Goal: Obtain resource: Obtain resource

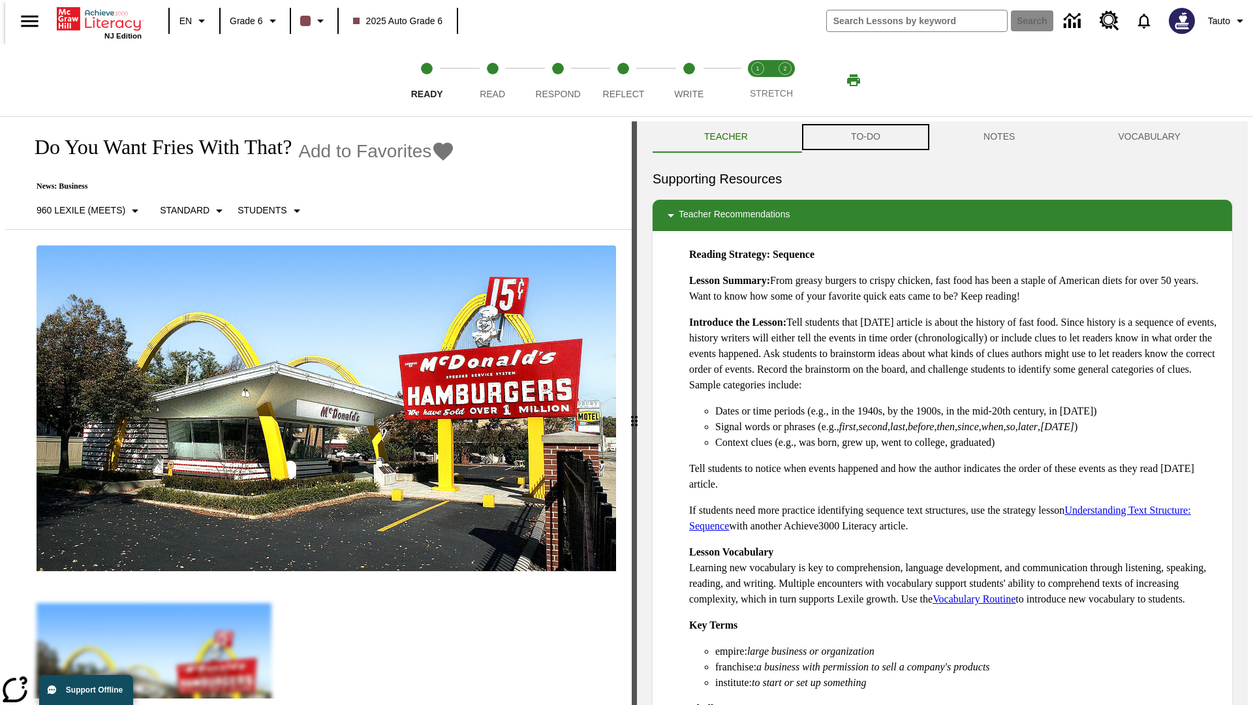
click at [865, 137] on button "TO-DO" at bounding box center [865, 136] width 132 height 31
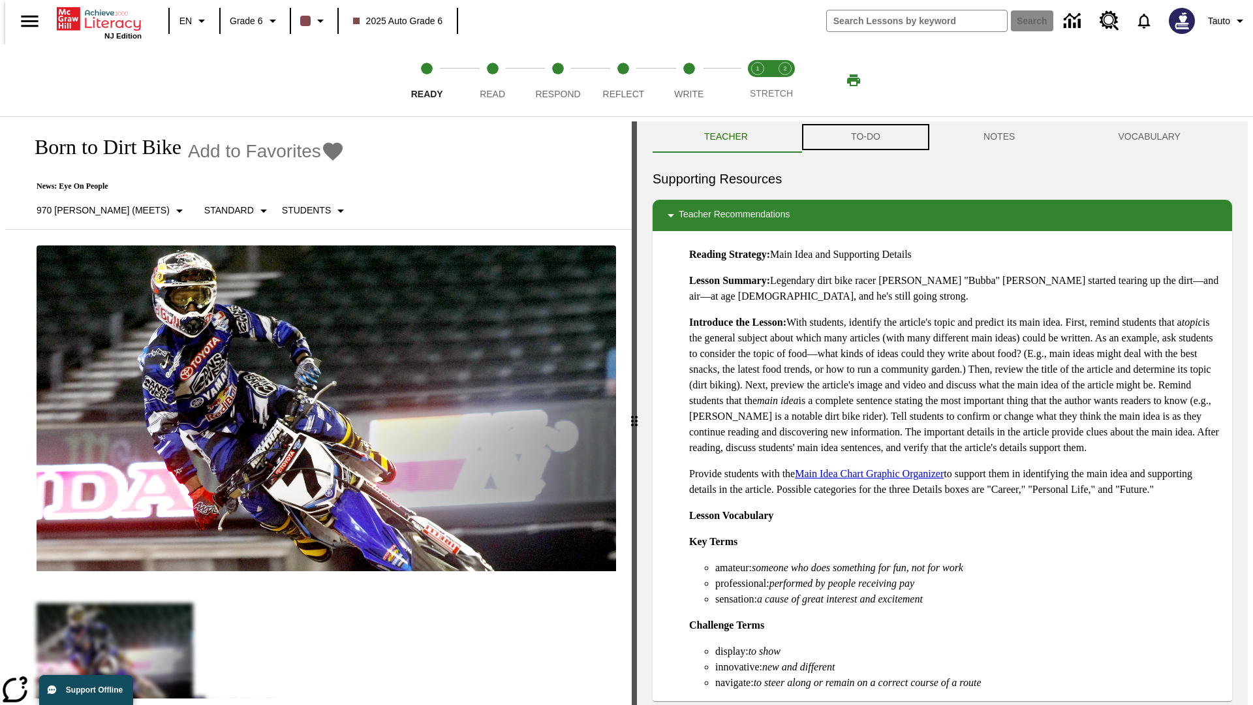
click at [865, 137] on button "TO-DO" at bounding box center [865, 136] width 132 height 31
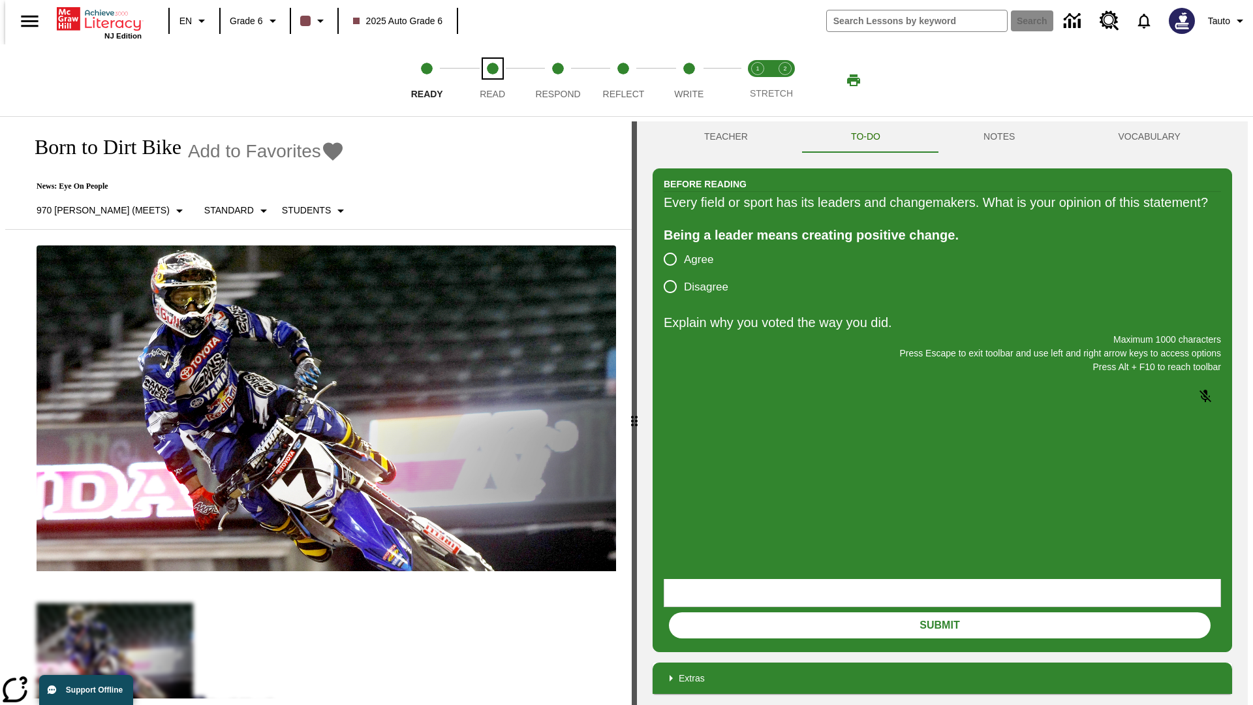
click at [492, 80] on span "Read" at bounding box center [492, 88] width 25 height 23
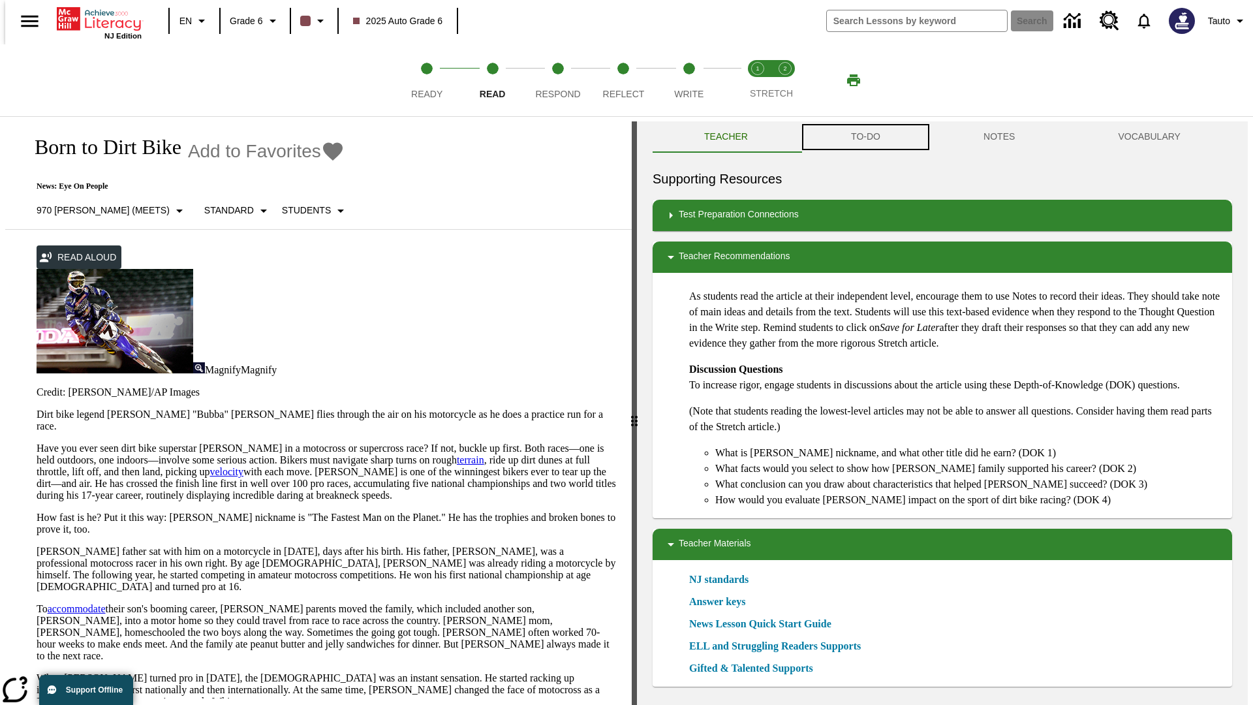
scroll to position [1, 0]
click at [865, 137] on button "TO-DO" at bounding box center [865, 136] width 132 height 31
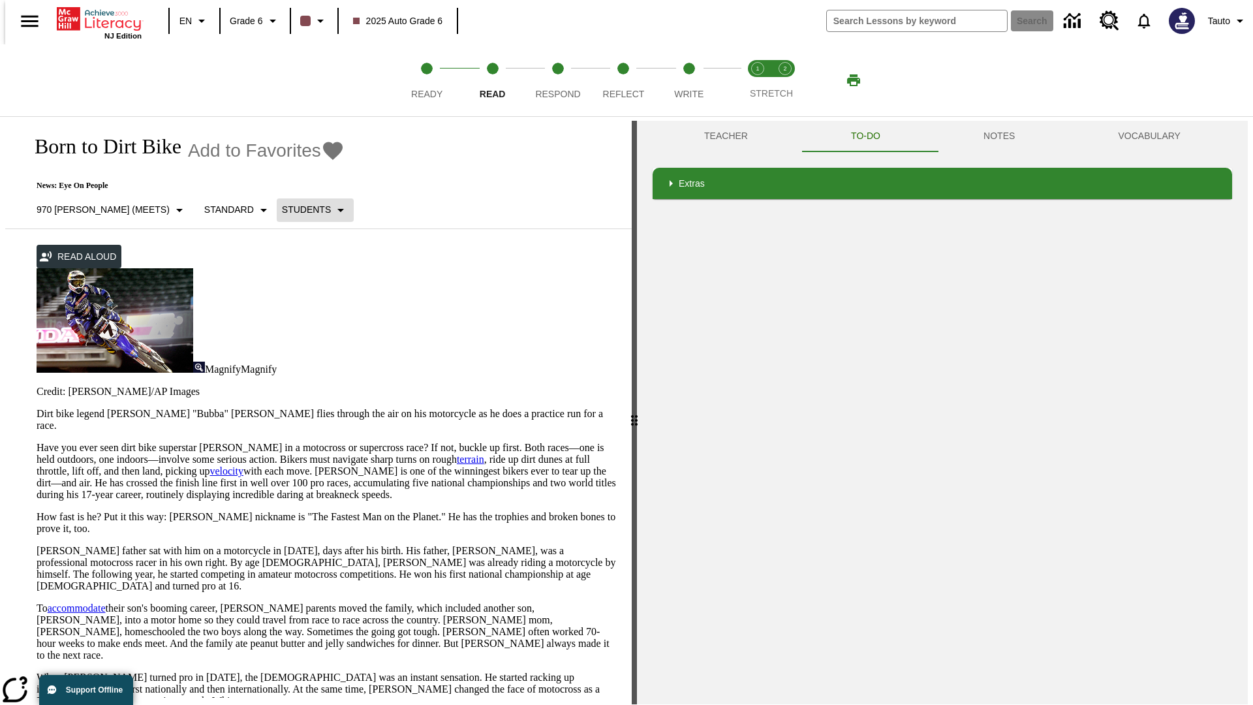
click at [282, 209] on p "Students" at bounding box center [306, 210] width 49 height 14
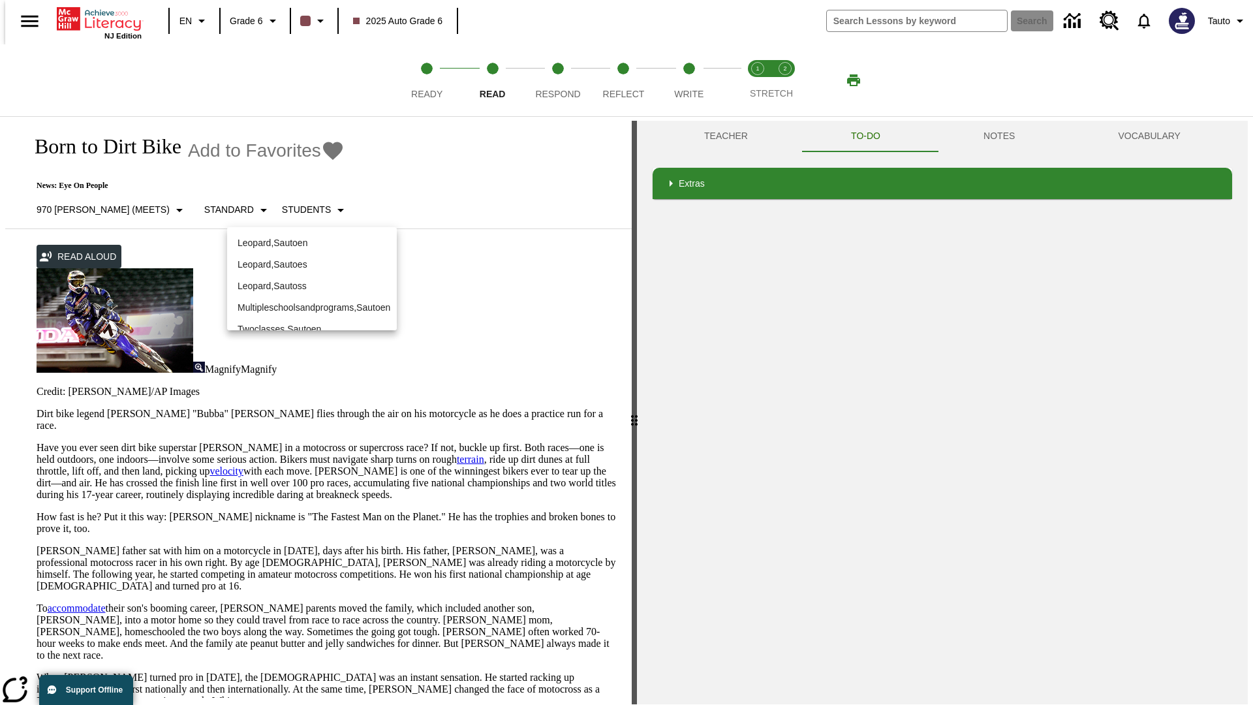
click at [301, 236] on p "Leopard , Sautoen" at bounding box center [312, 243] width 149 height 14
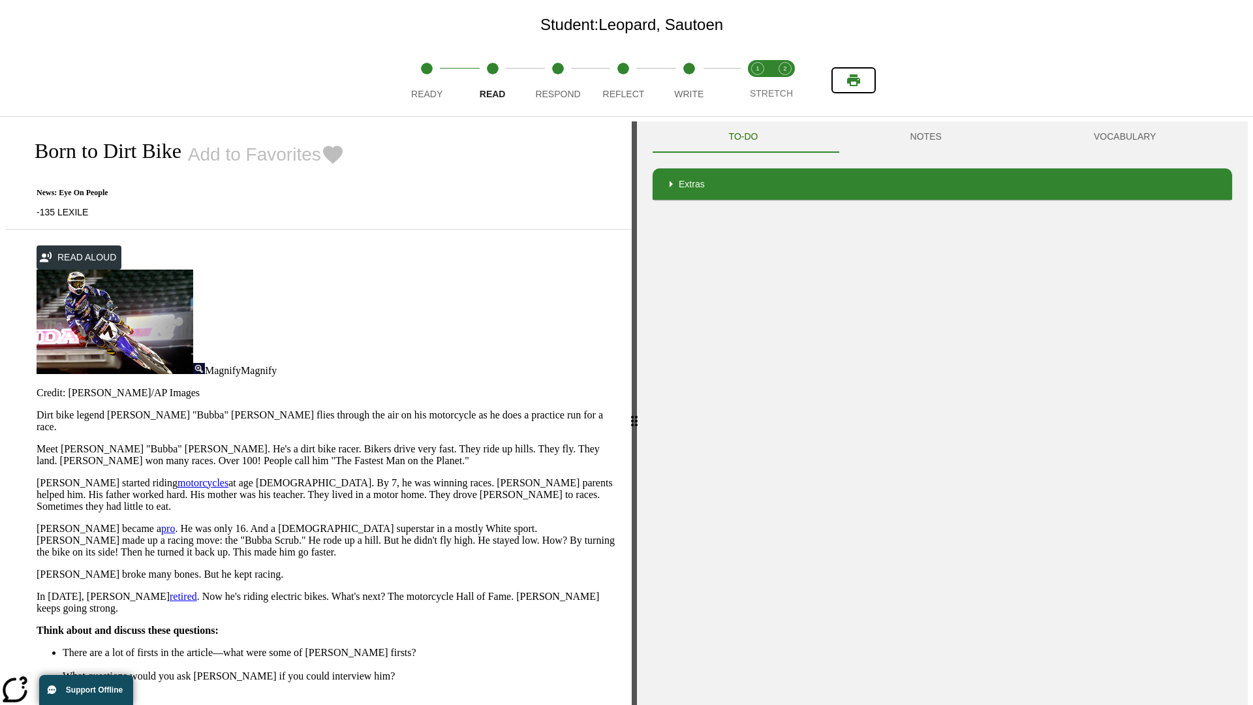
click at [854, 80] on icon "Print" at bounding box center [853, 80] width 13 height 12
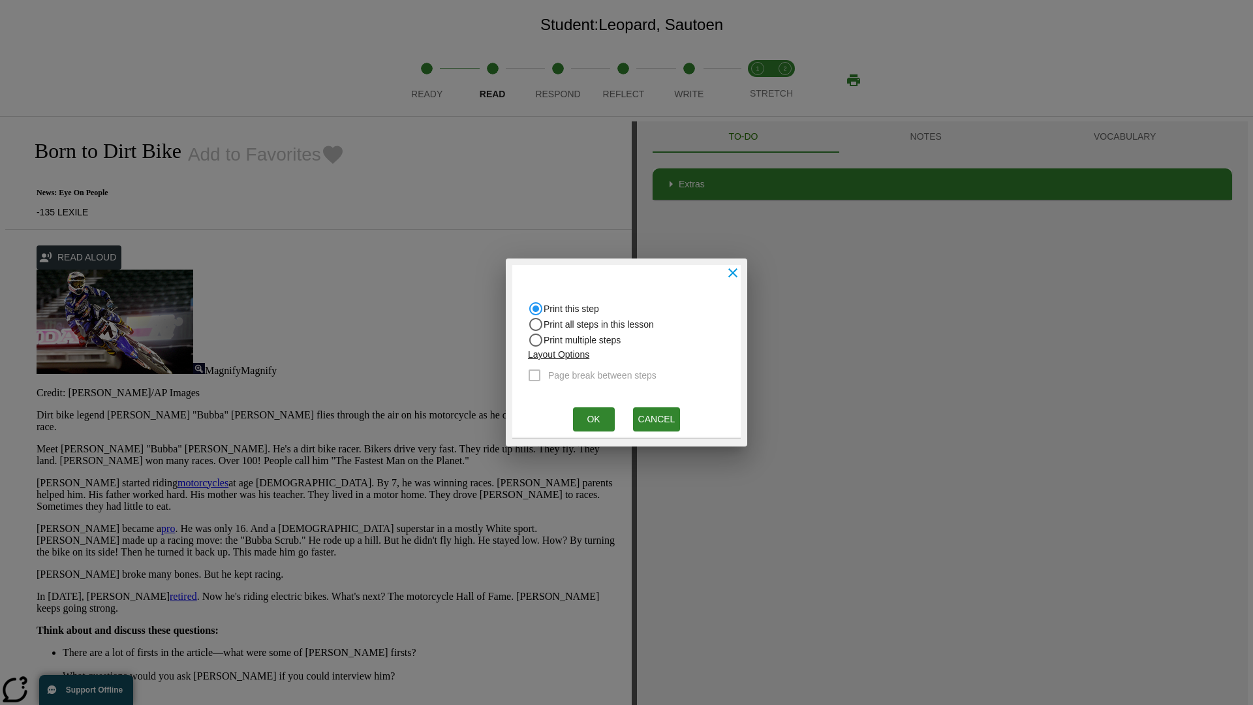
click at [536, 324] on input "Print all steps in this lesson" at bounding box center [536, 325] width 16 height 16
radio input "true"
radio input "false"
checkbox input "true"
click at [593, 419] on button "Ok" at bounding box center [594, 419] width 42 height 24
